Goal: Transaction & Acquisition: Purchase product/service

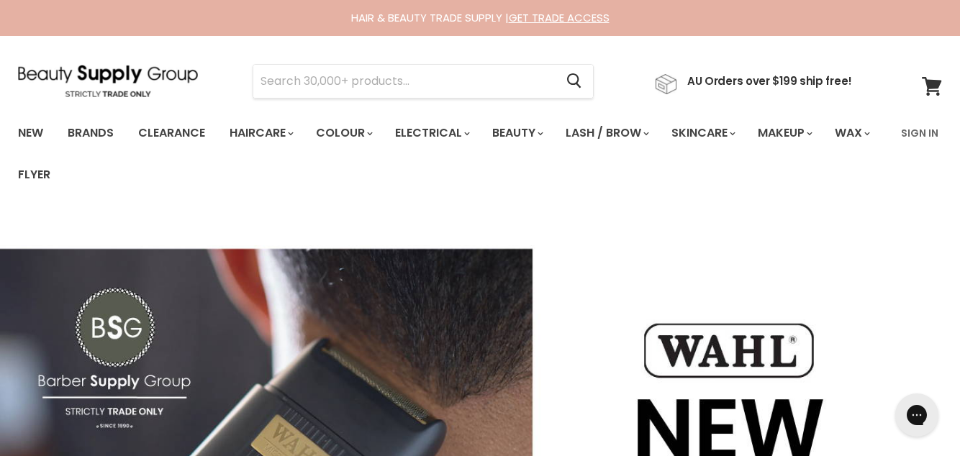
click at [98, 127] on link "Brands" at bounding box center [91, 133] width 68 height 30
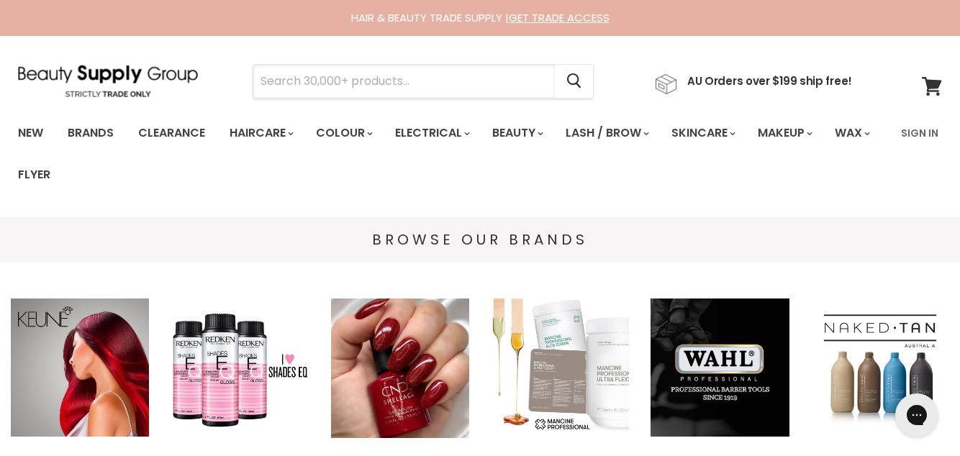
click at [286, 72] on input "Search" at bounding box center [404, 81] width 302 height 33
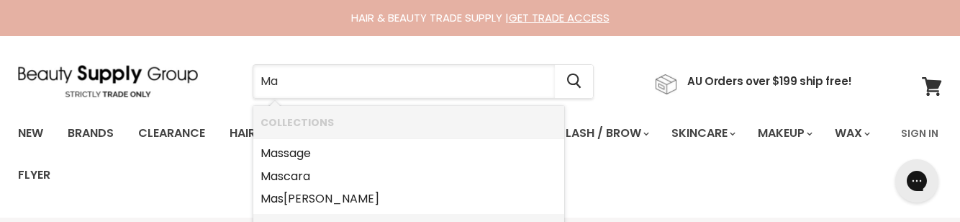
type input "M"
type input "Hair brush"
click at [247, 125] on link "Haircare" at bounding box center [261, 133] width 84 height 30
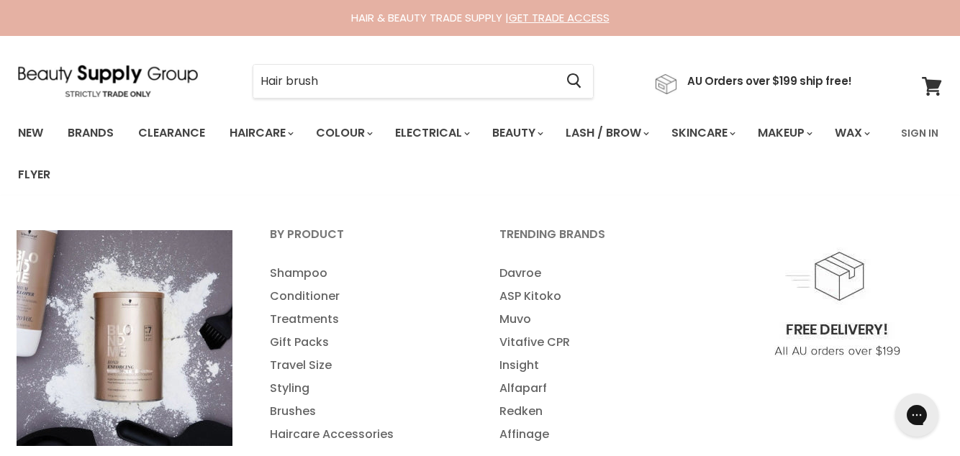
click at [301, 412] on link "Brushes" at bounding box center [365, 411] width 227 height 23
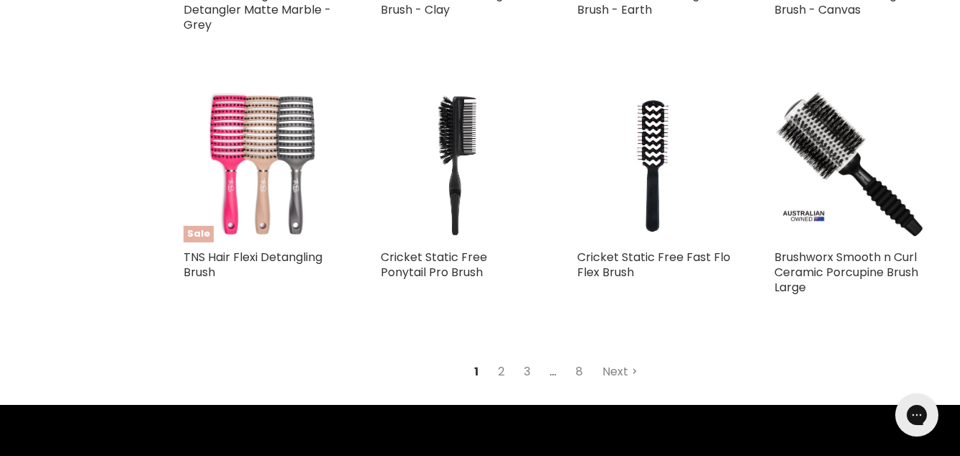
scroll to position [3153, 0]
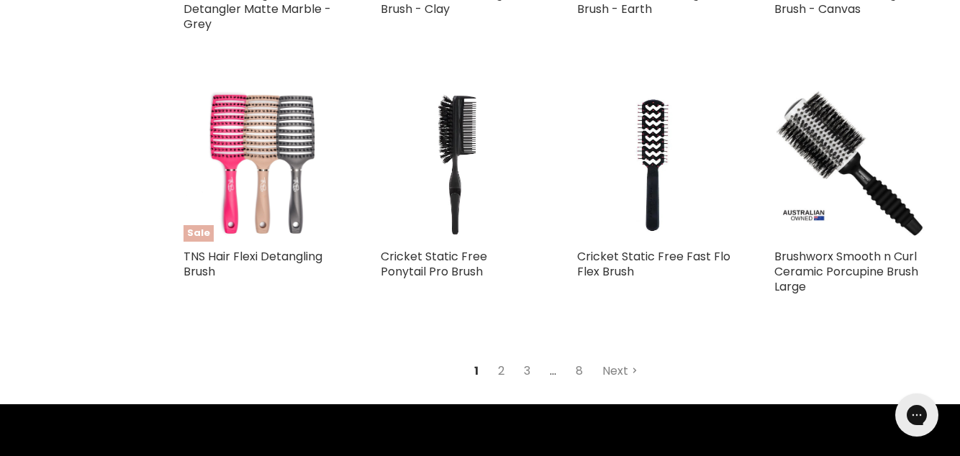
click at [498, 358] on link "2" at bounding box center [501, 371] width 22 height 26
